Goal: Task Accomplishment & Management: Use online tool/utility

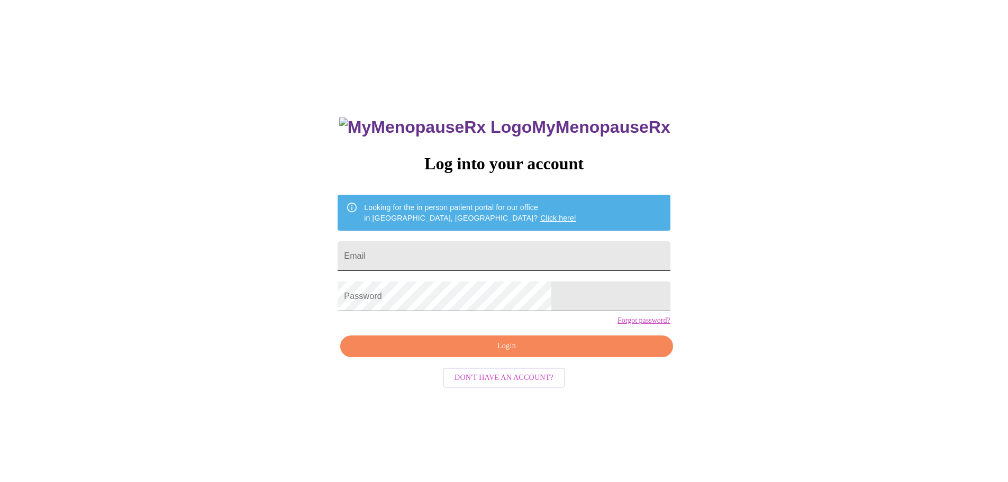
click at [494, 252] on input "Email" at bounding box center [504, 256] width 332 height 30
type input "[EMAIL_ADDRESS][DOMAIN_NAME]"
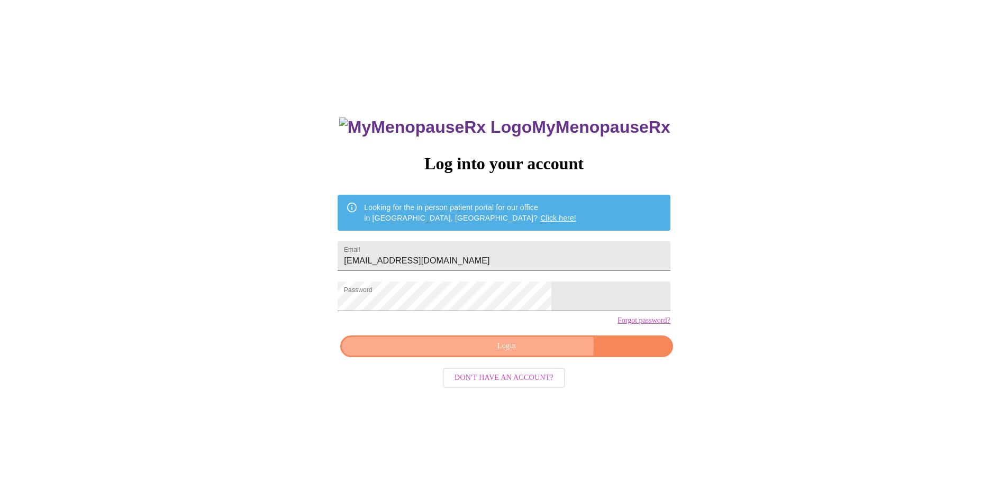
click at [527, 353] on span "Login" at bounding box center [507, 346] width 308 height 13
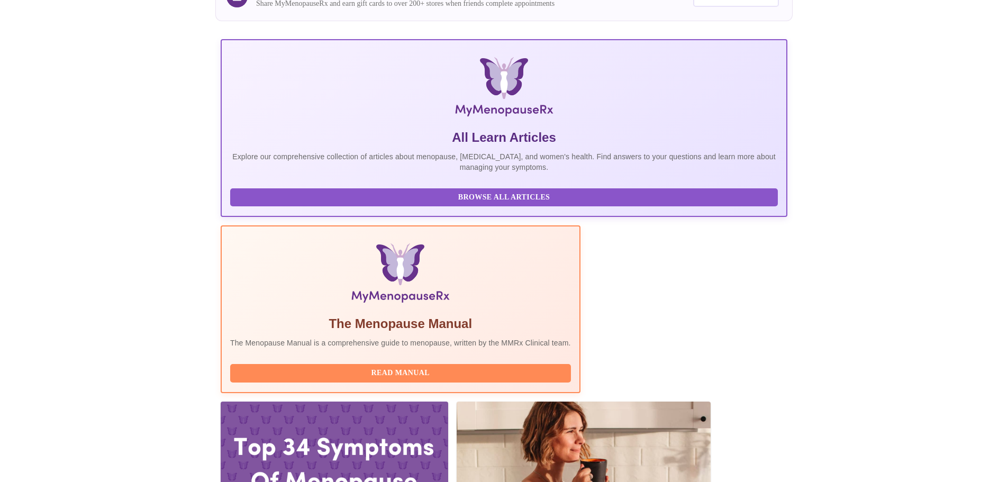
scroll to position [212, 0]
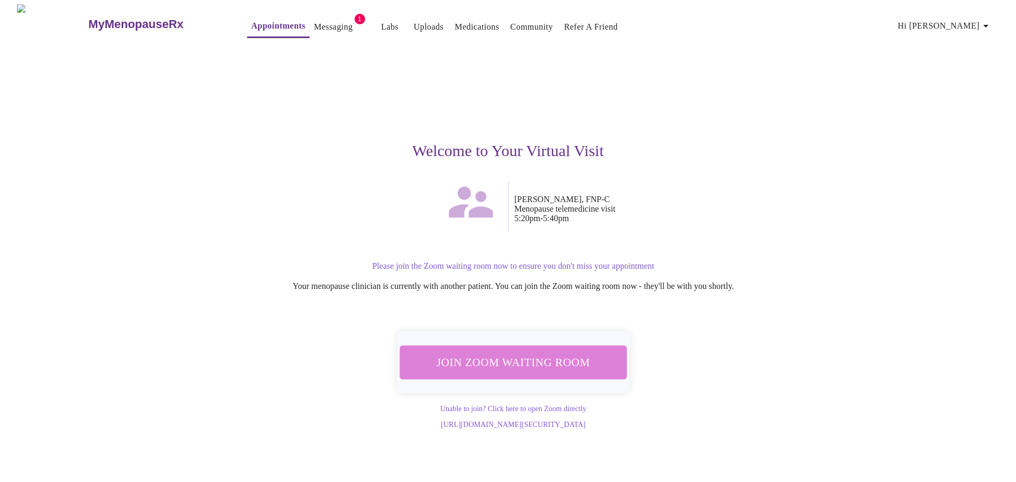
click at [509, 357] on span "Join Zoom Waiting Room" at bounding box center [513, 362] width 209 height 21
